Goal: Check status

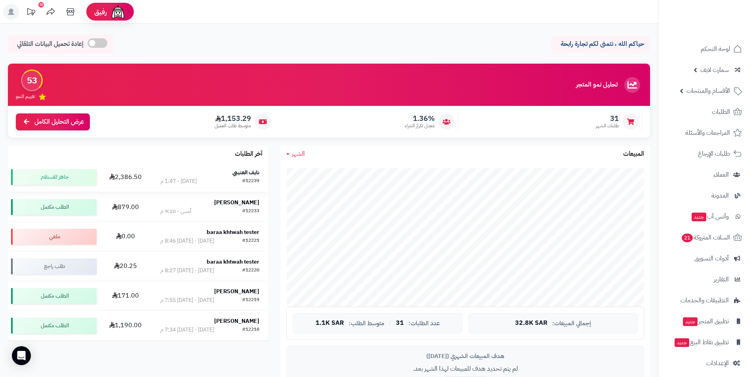
click at [244, 175] on strong "نايف العتيبي" at bounding box center [245, 173] width 27 height 8
